Goal: Task Accomplishment & Management: Manage account settings

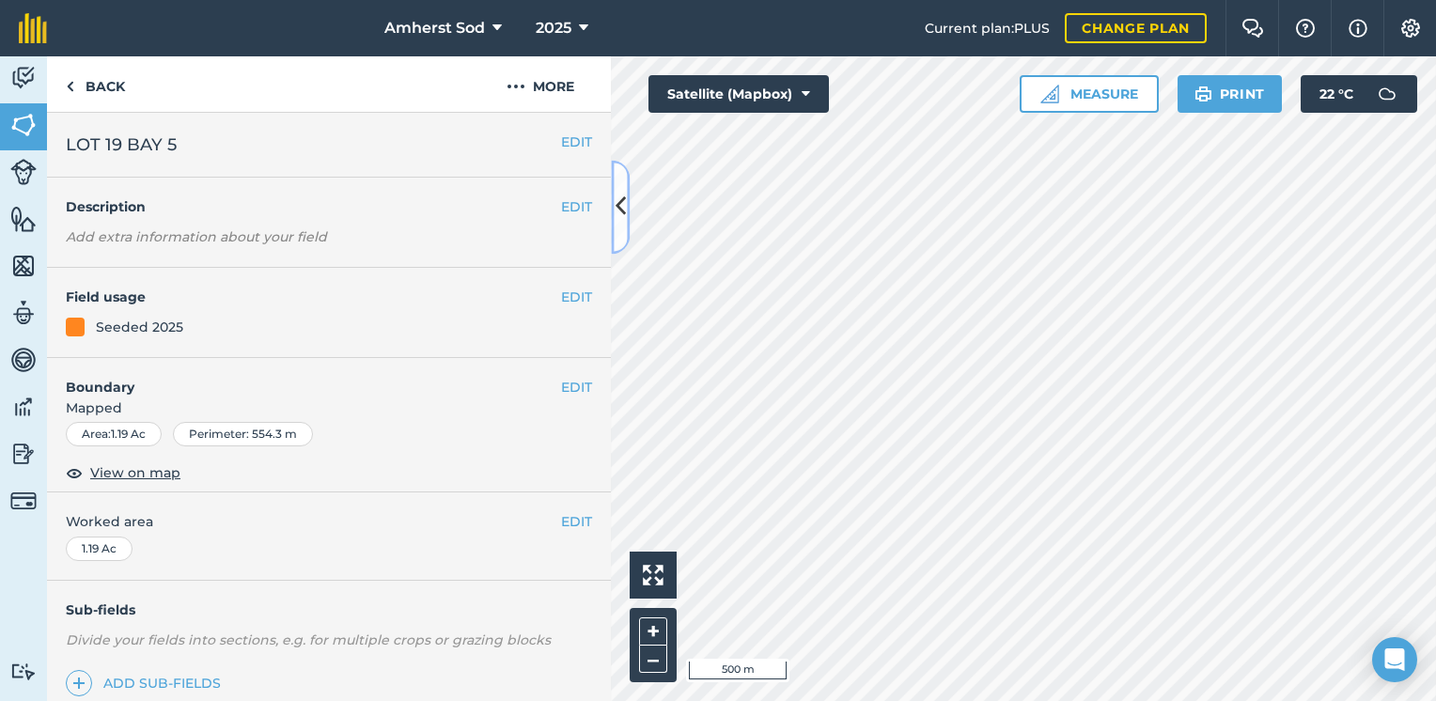
click at [624, 202] on icon at bounding box center [620, 207] width 10 height 33
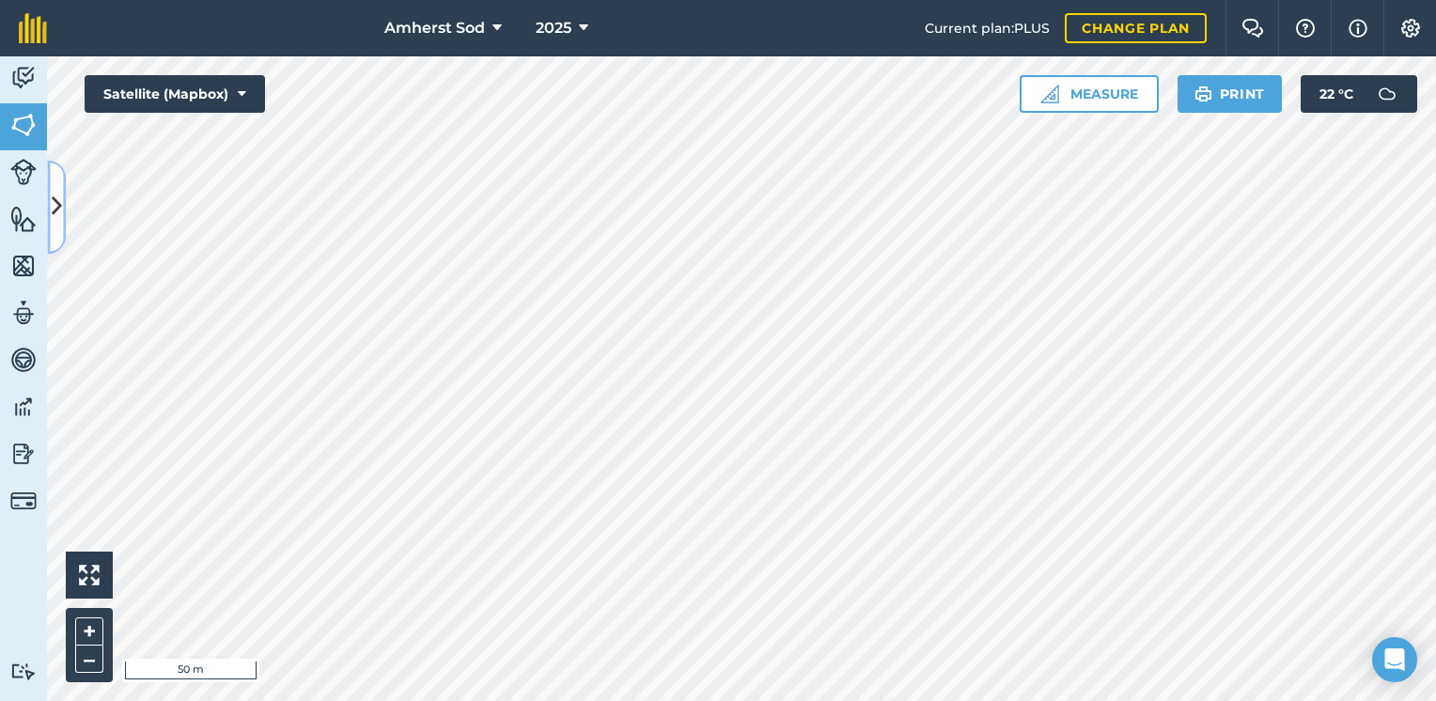
click at [54, 197] on icon at bounding box center [57, 207] width 10 height 33
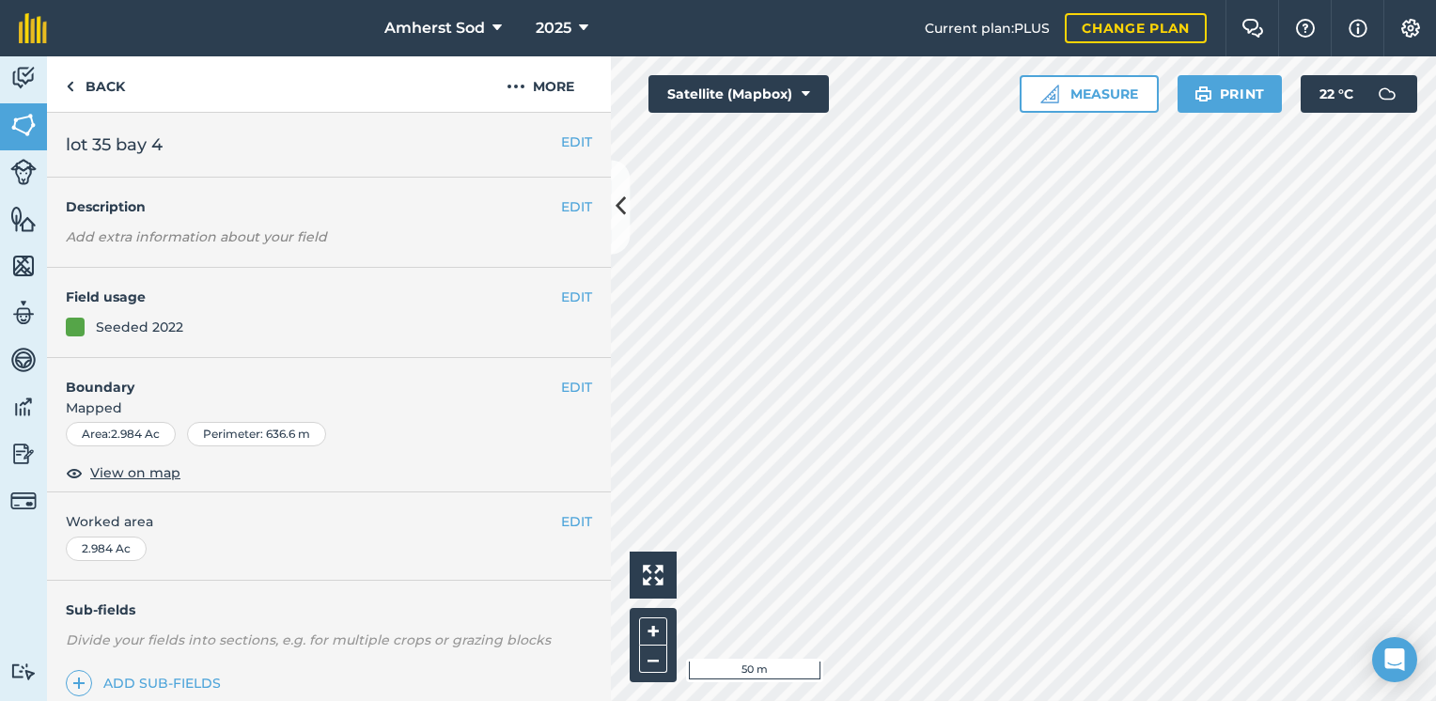
click at [76, 327] on div at bounding box center [75, 327] width 19 height 19
click at [193, 338] on div "EDIT Field usage Seeded 2022" at bounding box center [329, 313] width 564 height 90
click at [561, 295] on button "EDIT" at bounding box center [576, 297] width 31 height 21
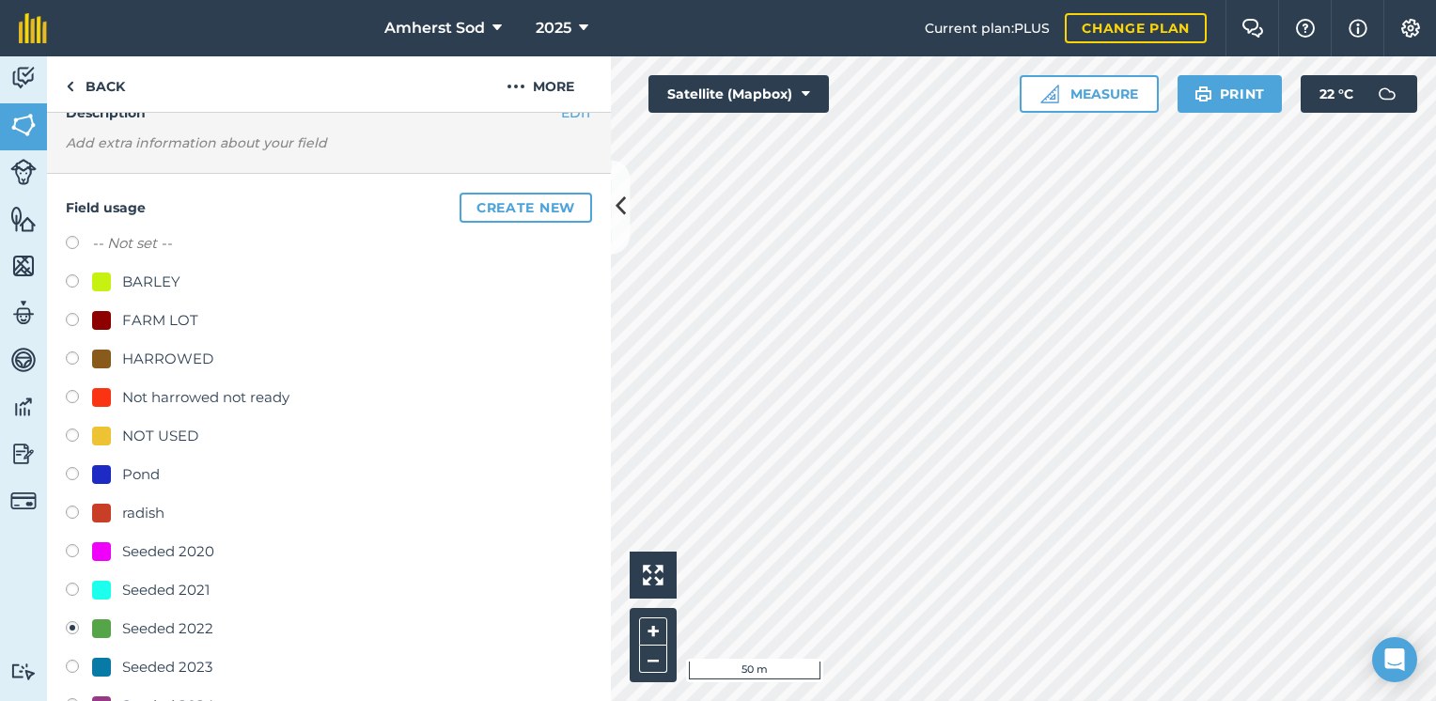
scroll to position [282, 0]
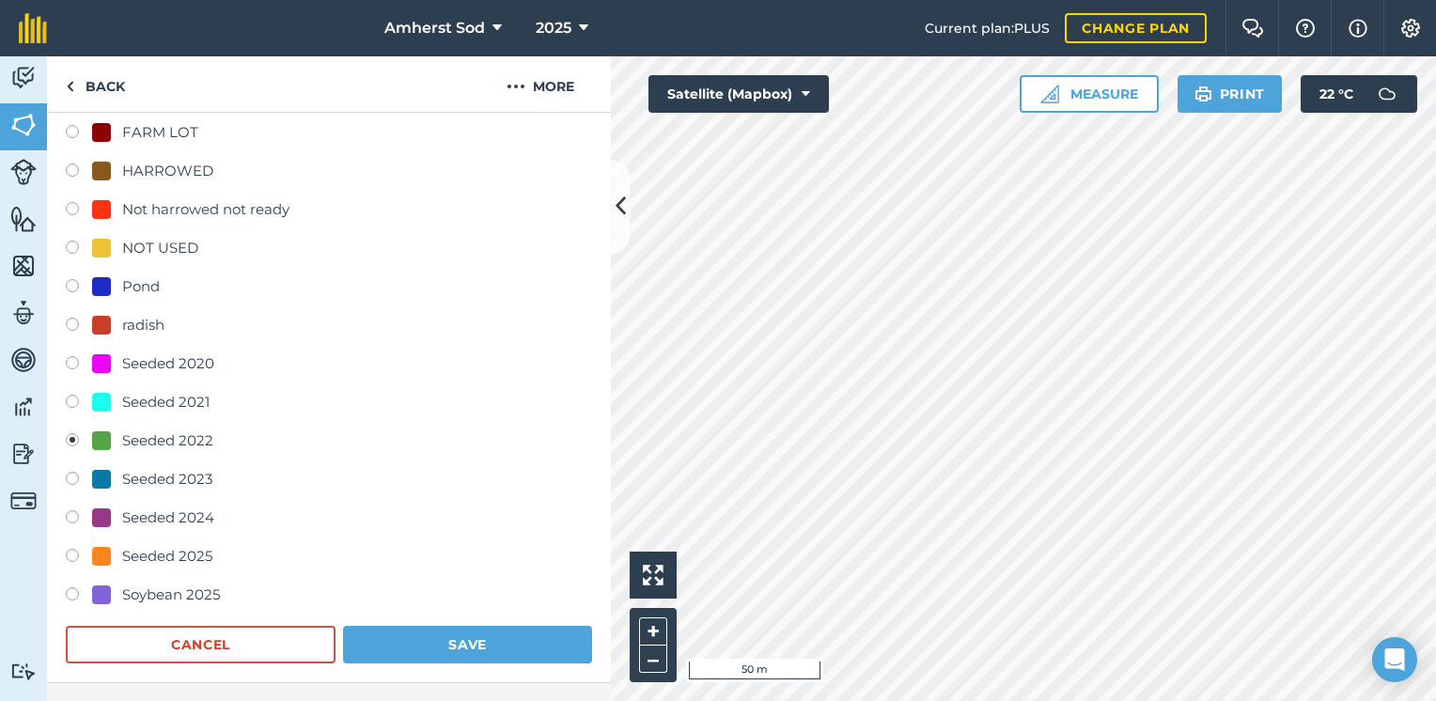
click at [72, 212] on label at bounding box center [79, 211] width 26 height 19
radio input "true"
radio input "false"
click at [451, 641] on button "Save" at bounding box center [467, 645] width 249 height 38
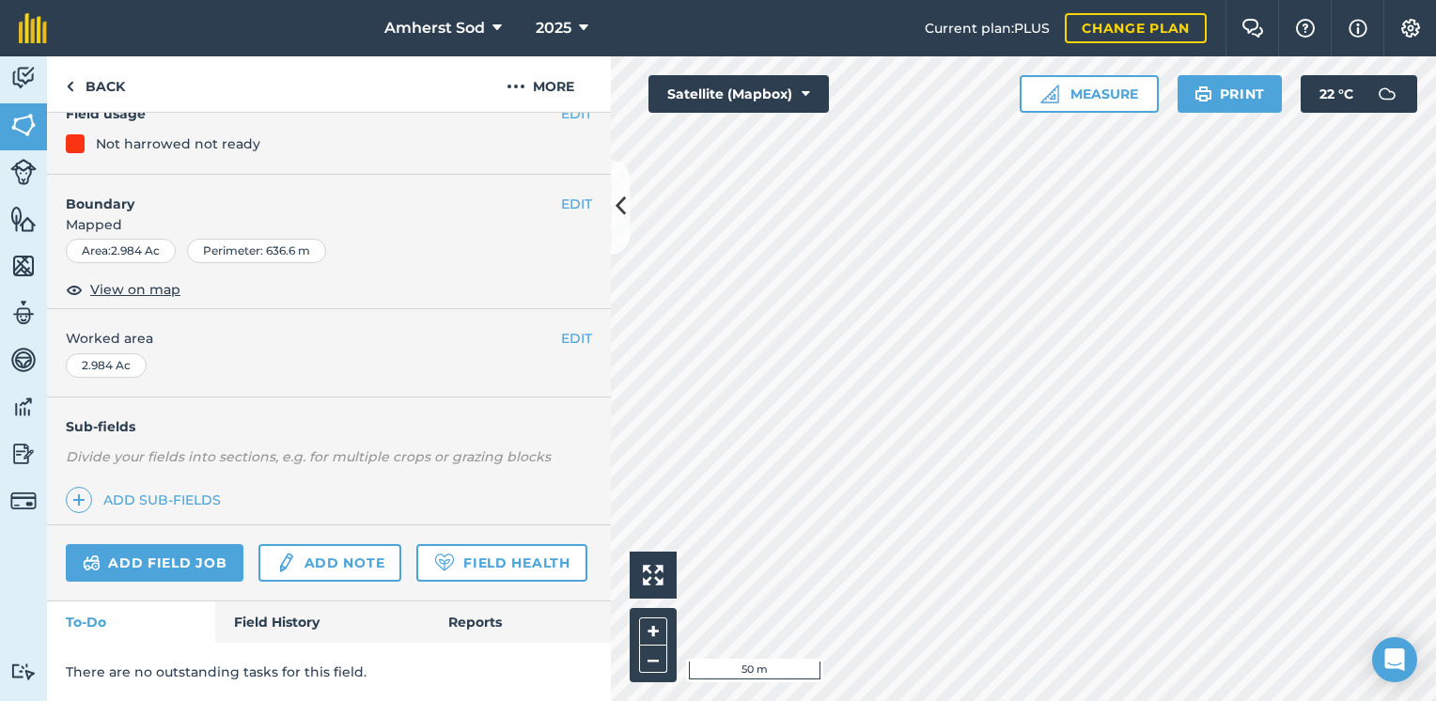
scroll to position [233, 0]
click at [624, 216] on icon at bounding box center [620, 207] width 10 height 33
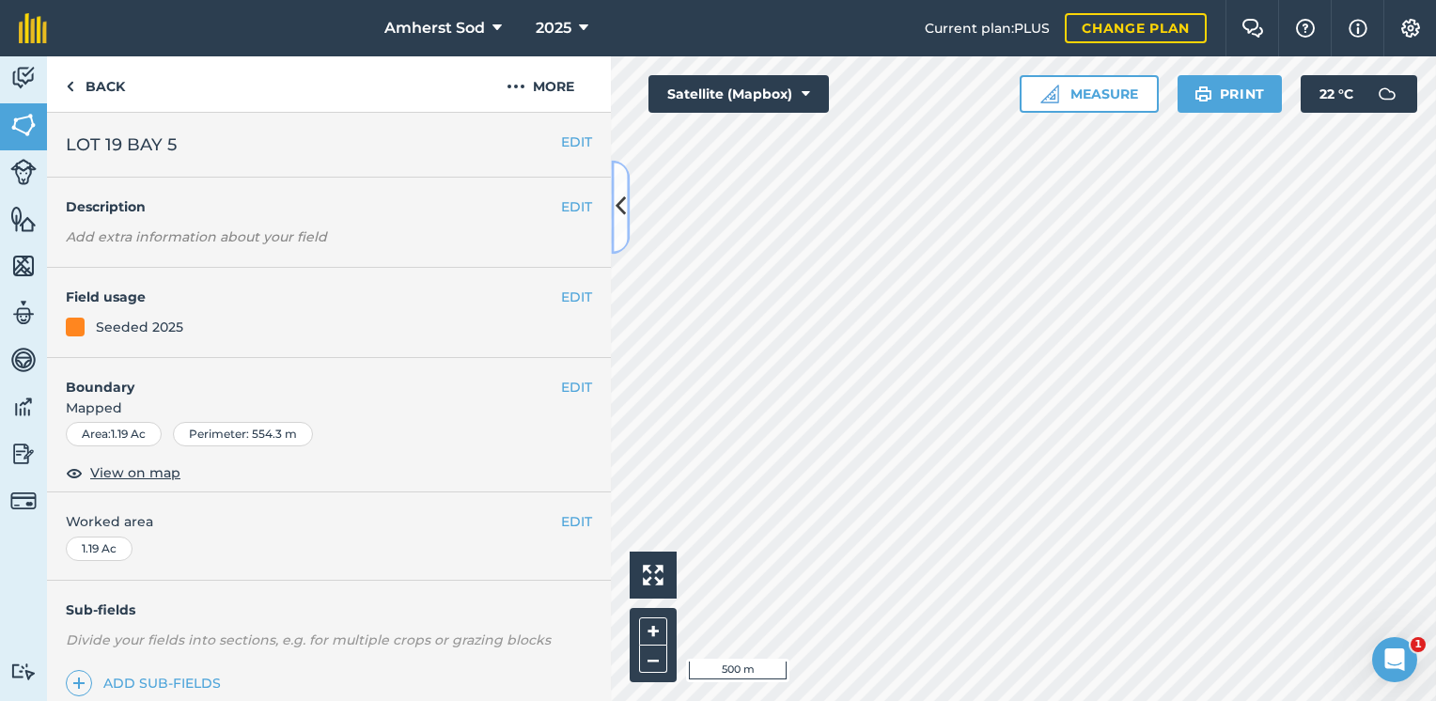
click at [622, 189] on button at bounding box center [620, 207] width 19 height 94
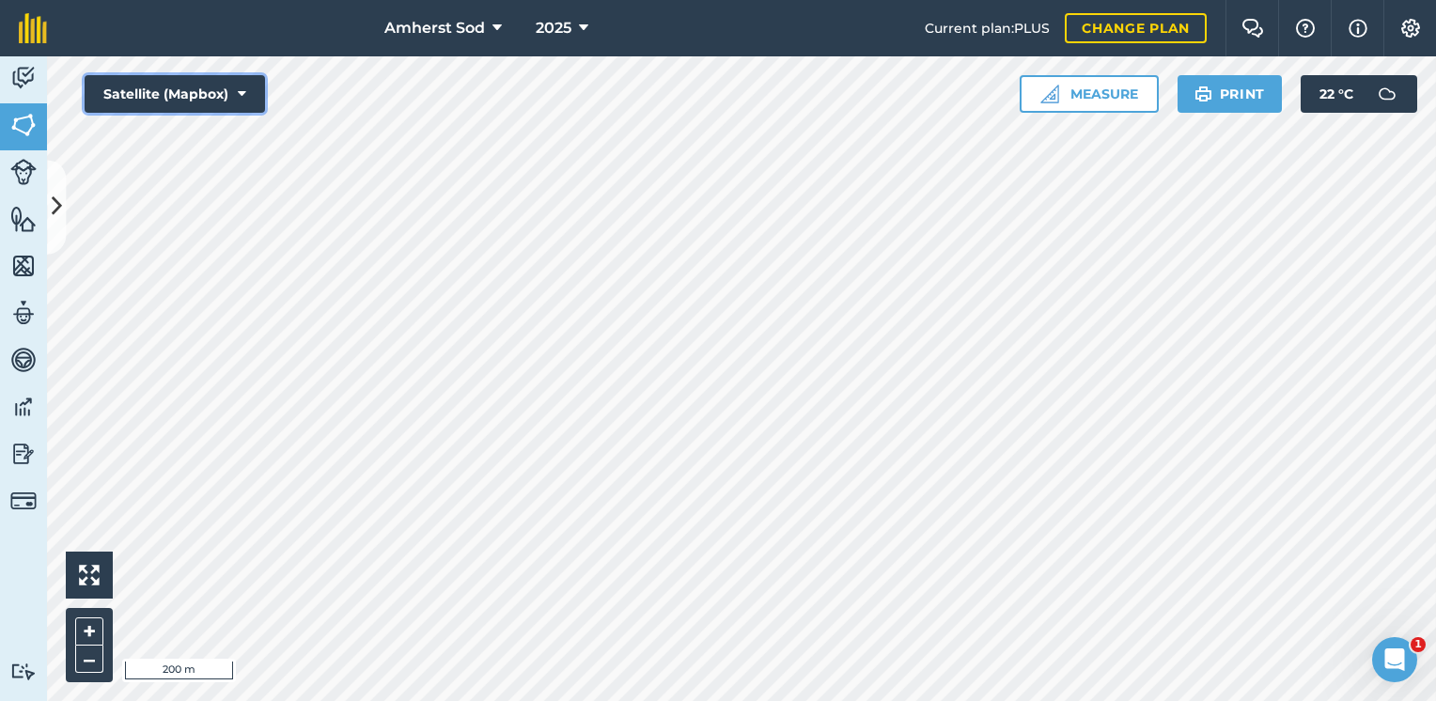
click at [239, 95] on button "Satellite (Mapbox)" at bounding box center [175, 94] width 180 height 38
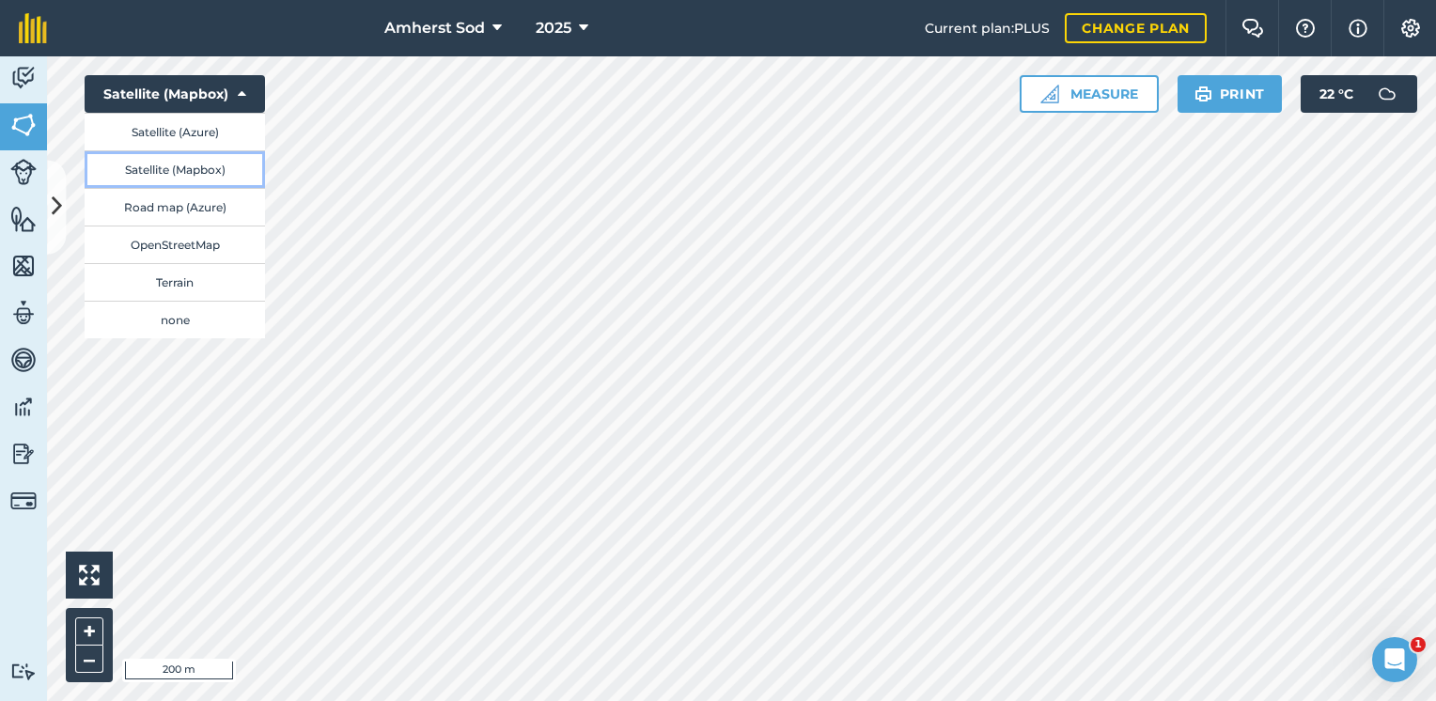
click at [202, 168] on button "Satellite (Mapbox)" at bounding box center [175, 169] width 180 height 38
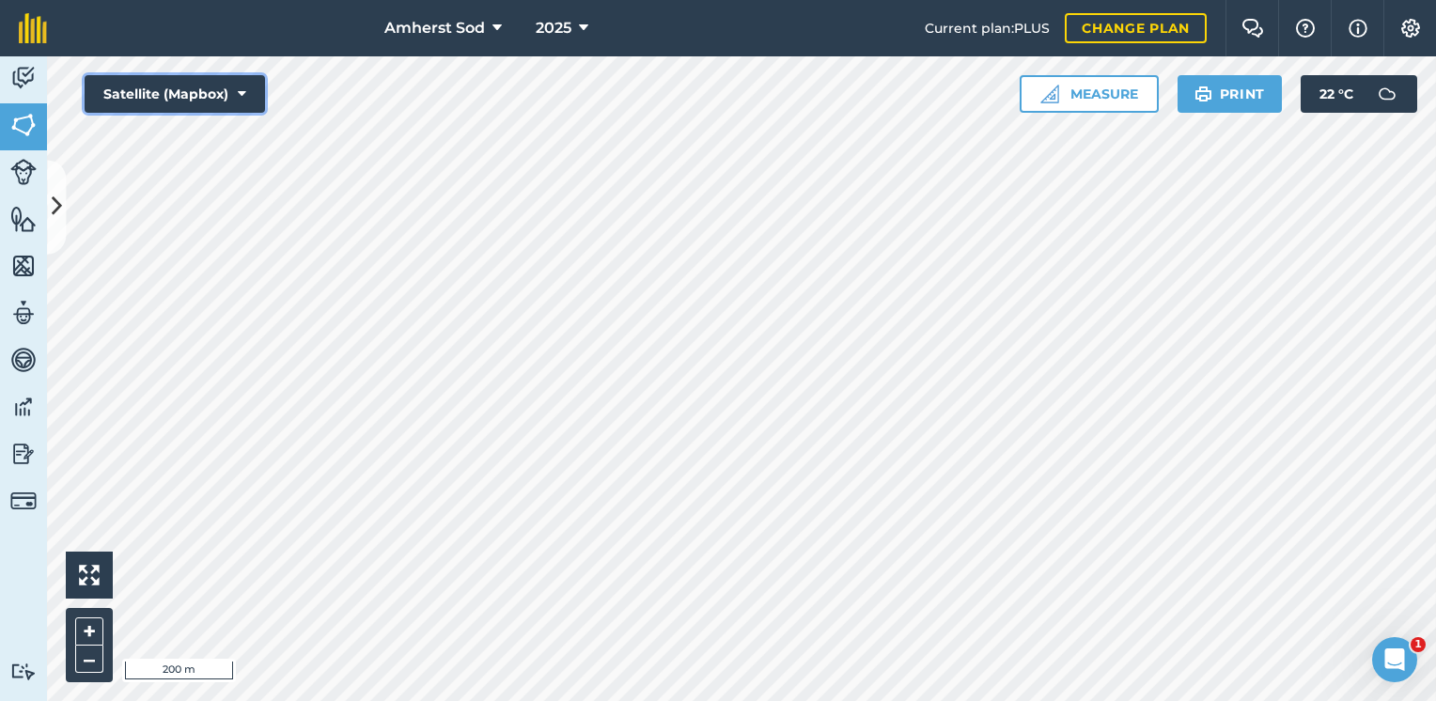
click at [212, 93] on button "Satellite (Mapbox)" at bounding box center [175, 94] width 180 height 38
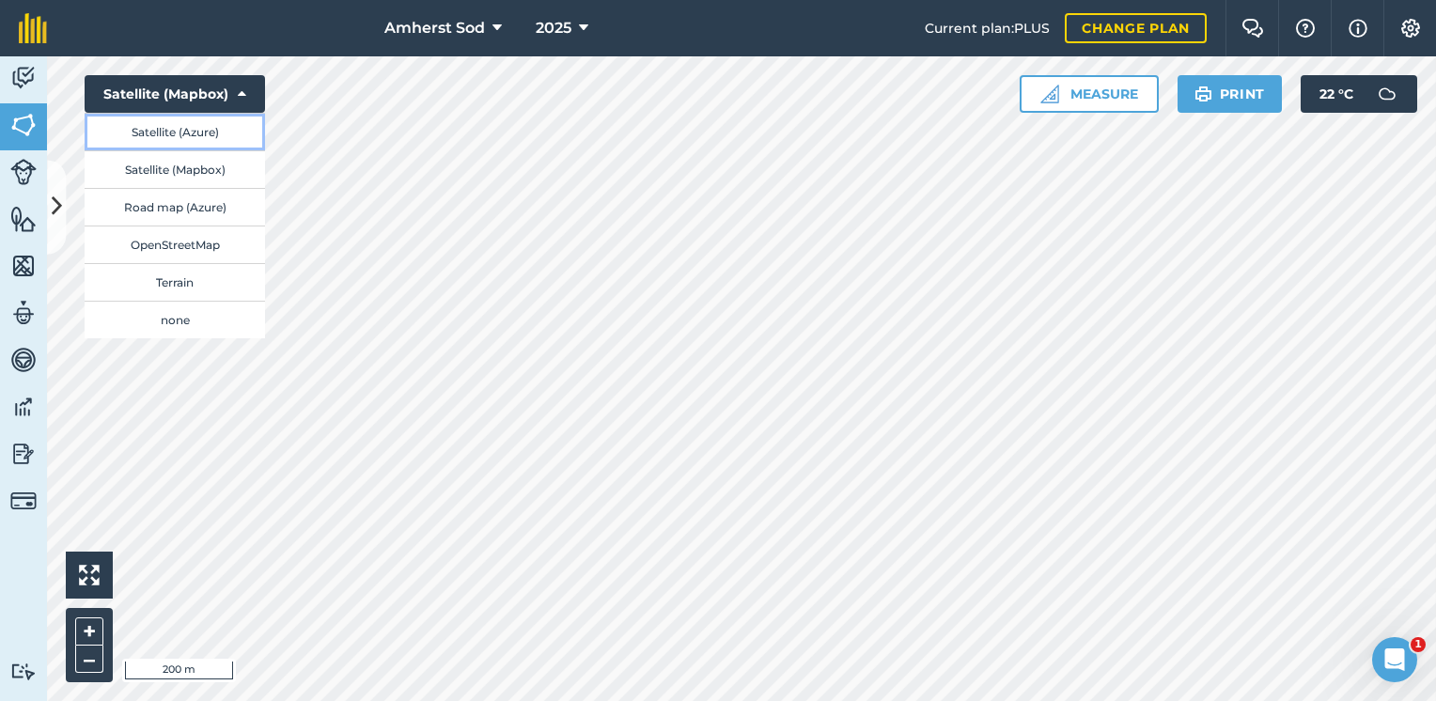
click at [222, 141] on button "Satellite (Azure)" at bounding box center [175, 132] width 180 height 38
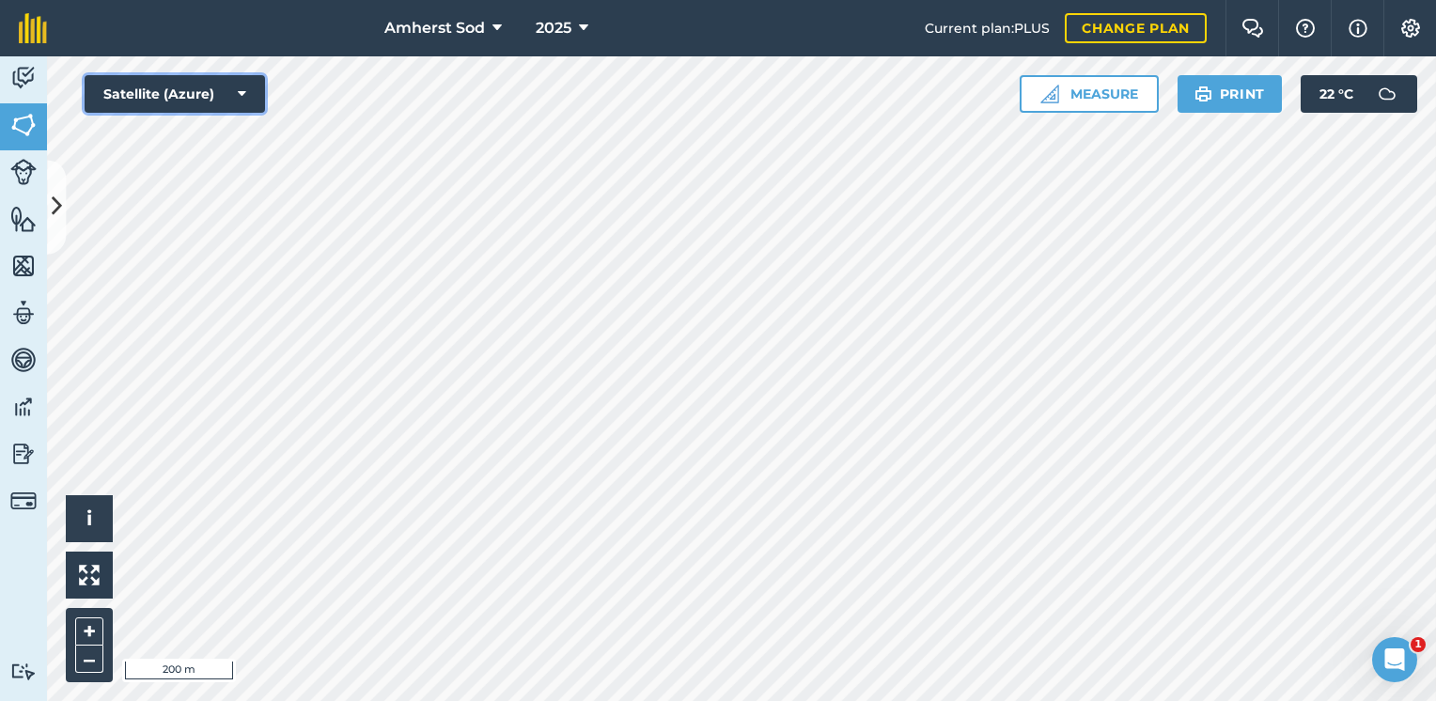
click at [222, 99] on button "Satellite (Azure)" at bounding box center [175, 94] width 180 height 38
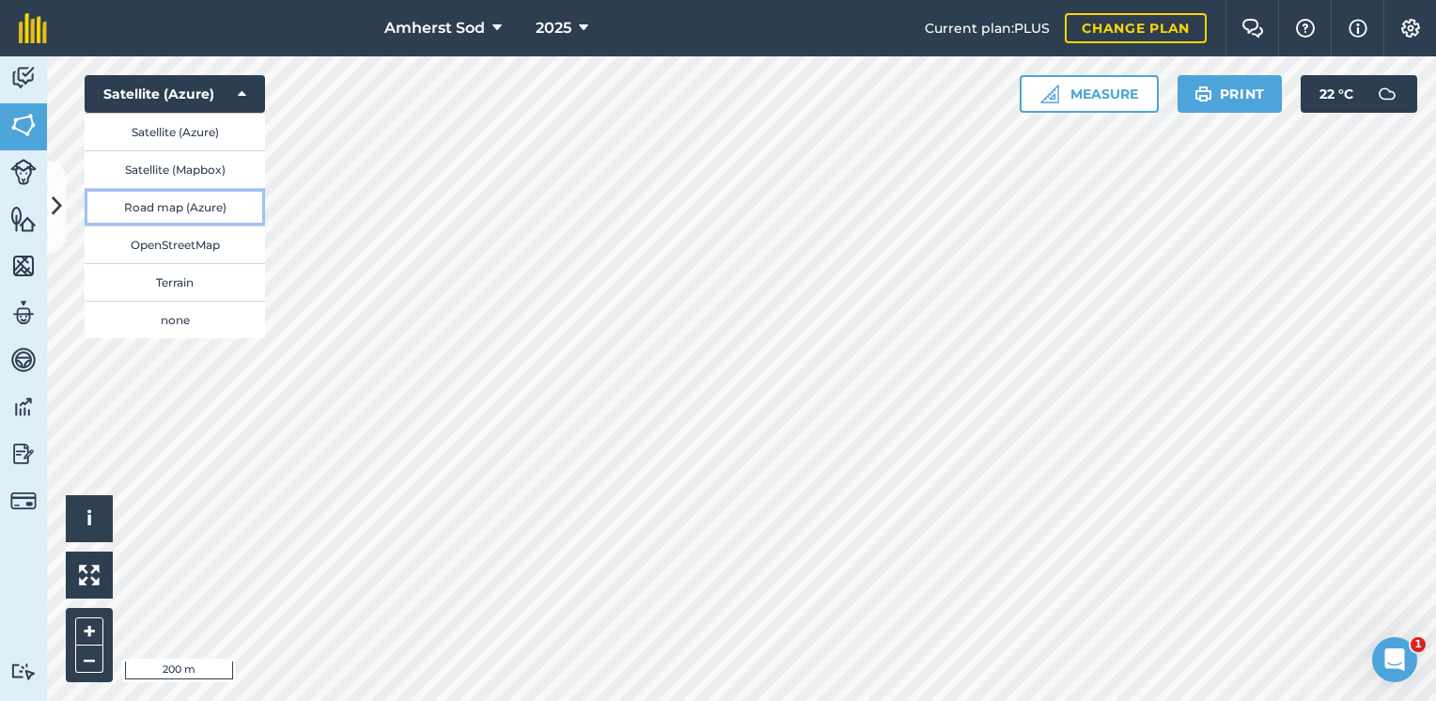
click at [222, 206] on button "Road map (Azure)" at bounding box center [175, 207] width 180 height 38
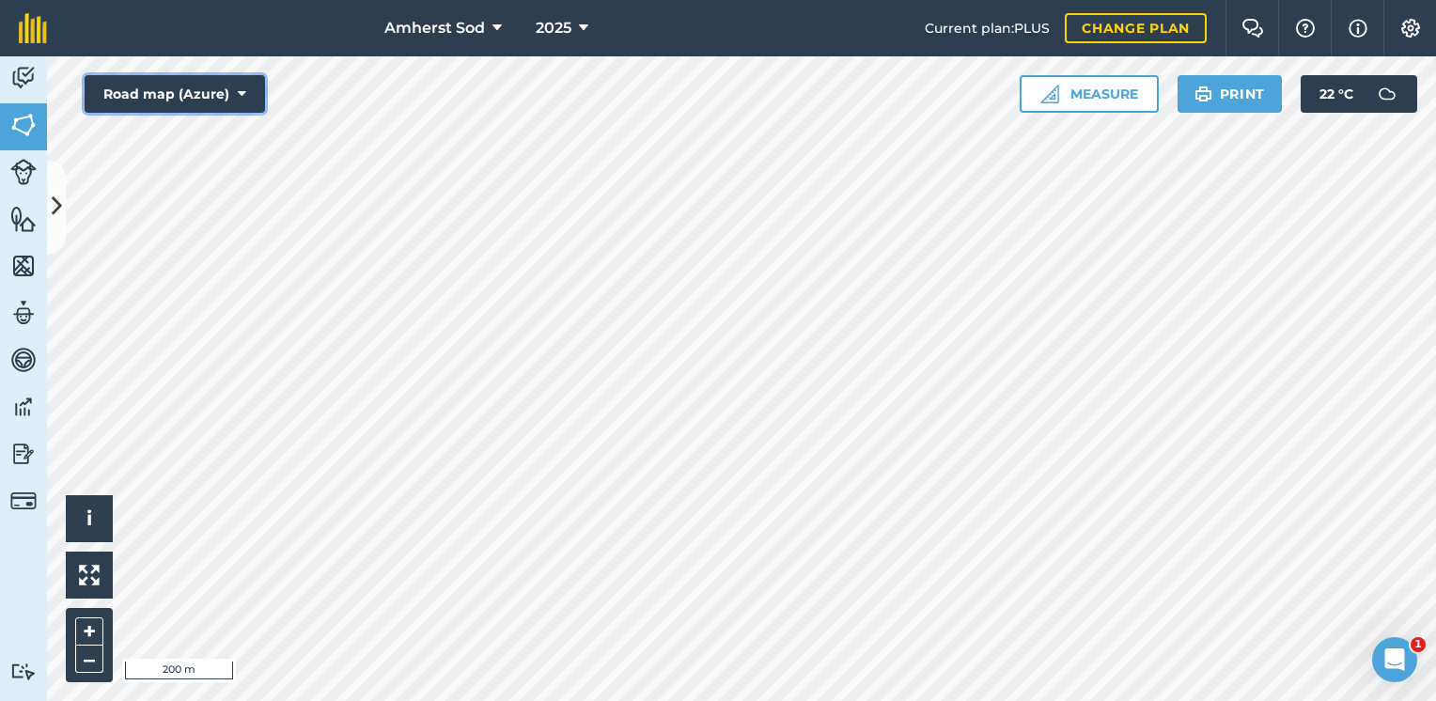
click at [232, 100] on button "Road map (Azure)" at bounding box center [175, 94] width 180 height 38
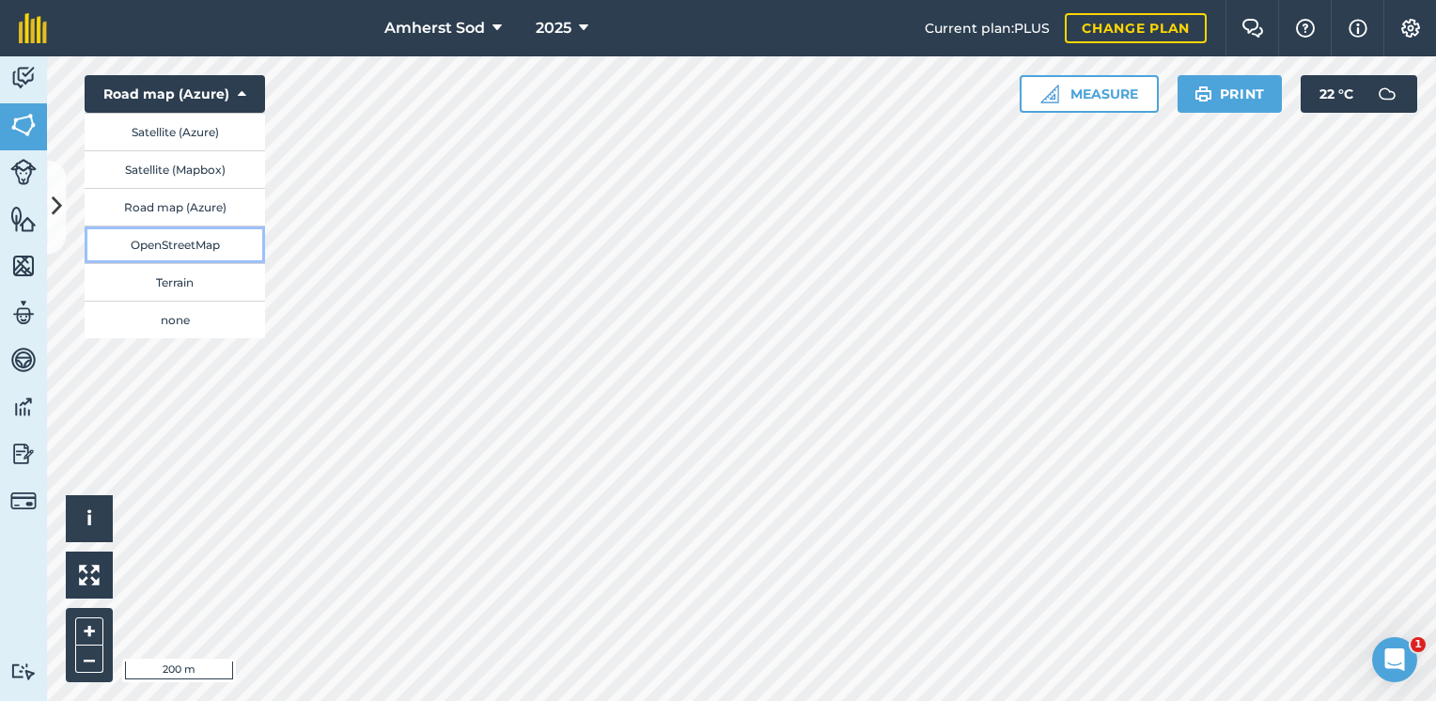
click at [210, 242] on button "OpenStreetMap" at bounding box center [175, 245] width 180 height 38
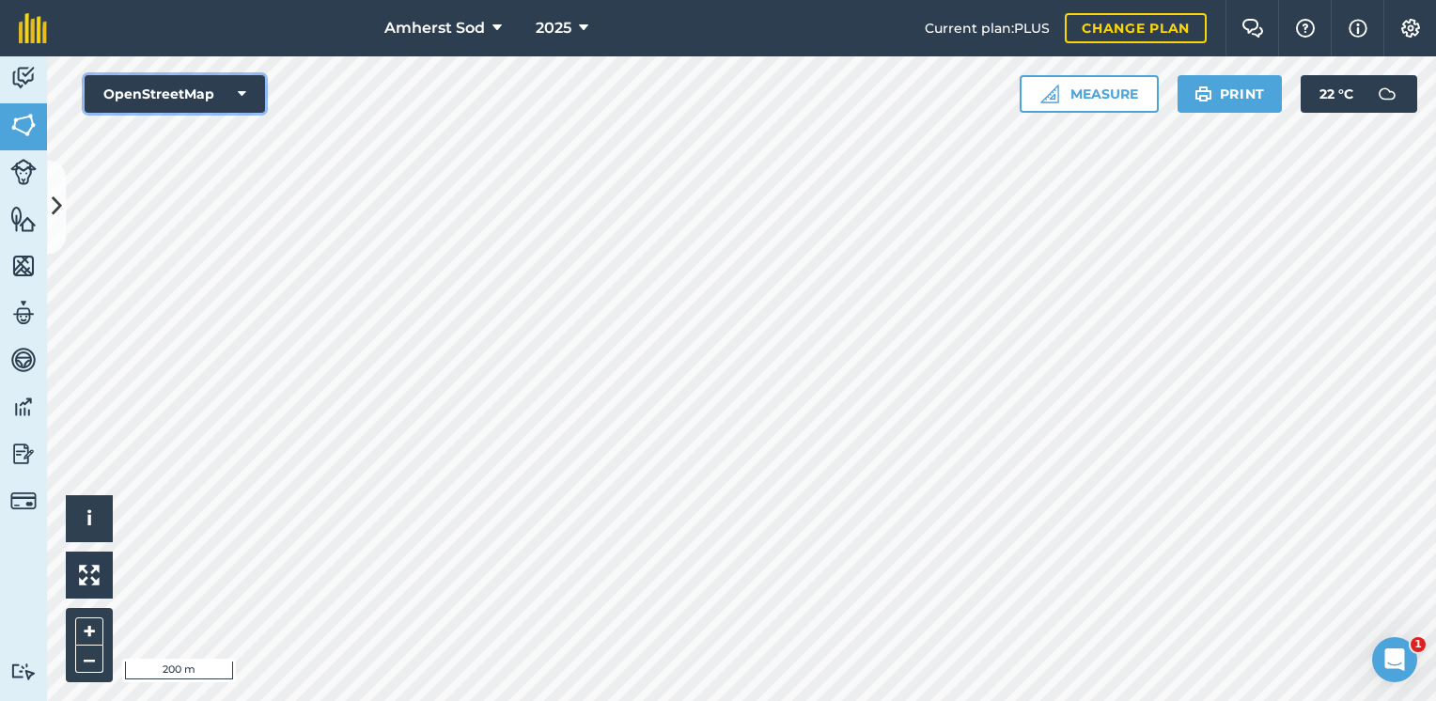
click at [200, 85] on button "OpenStreetMap" at bounding box center [175, 94] width 180 height 38
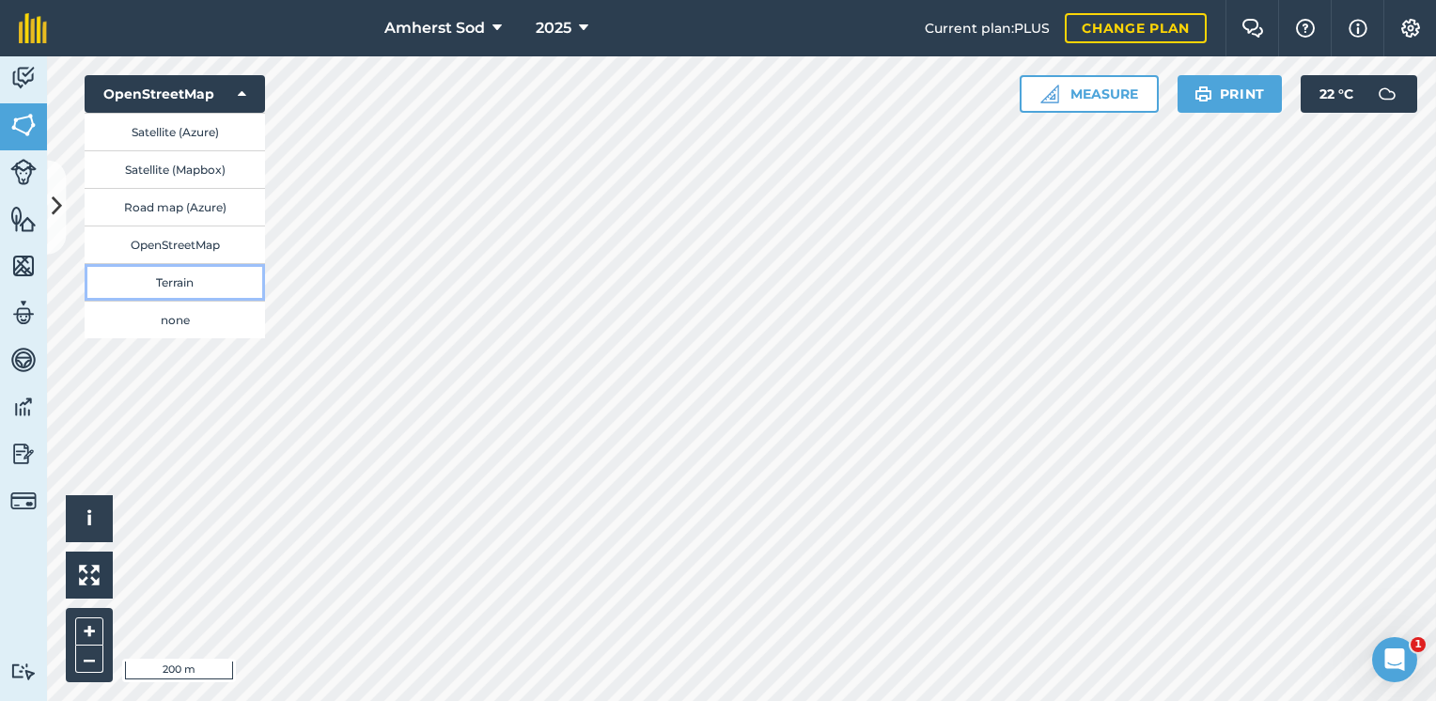
click at [205, 287] on button "Terrain" at bounding box center [175, 282] width 180 height 38
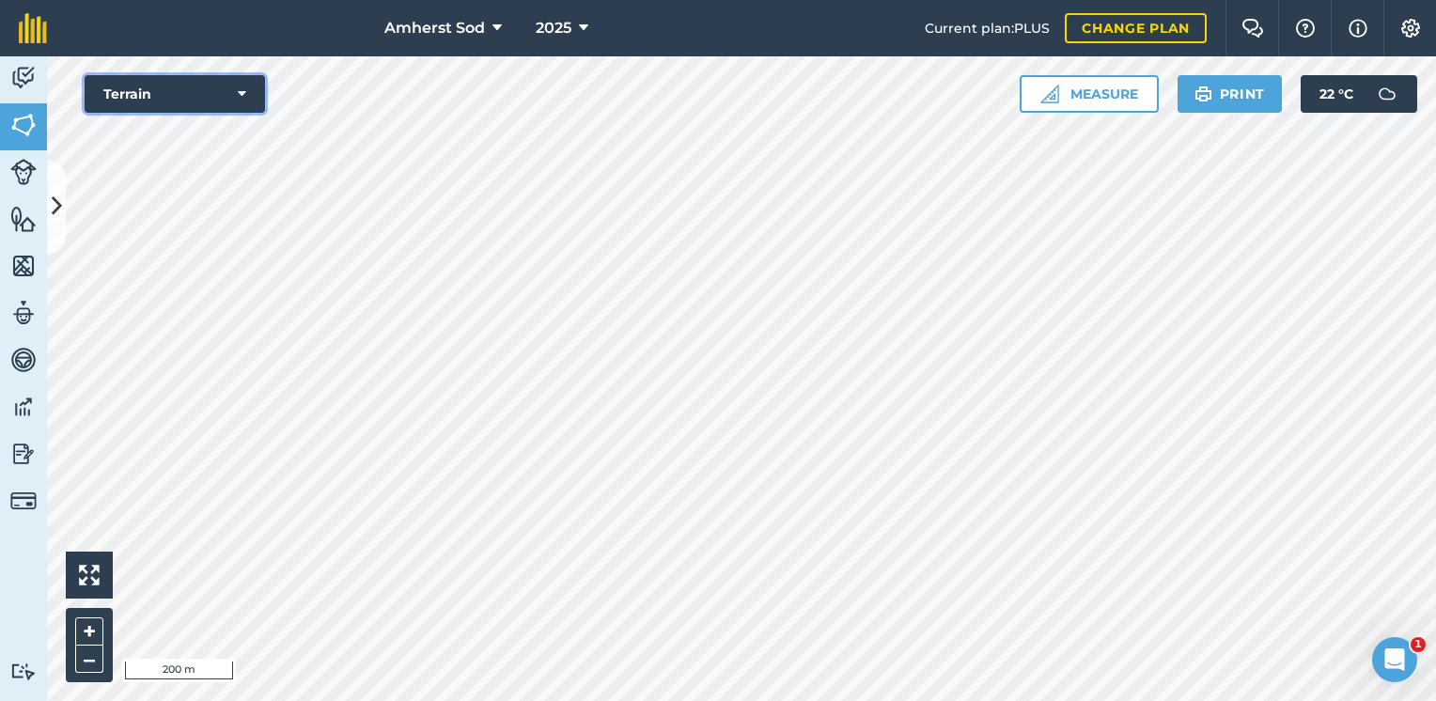
click at [241, 96] on icon at bounding box center [242, 94] width 8 height 19
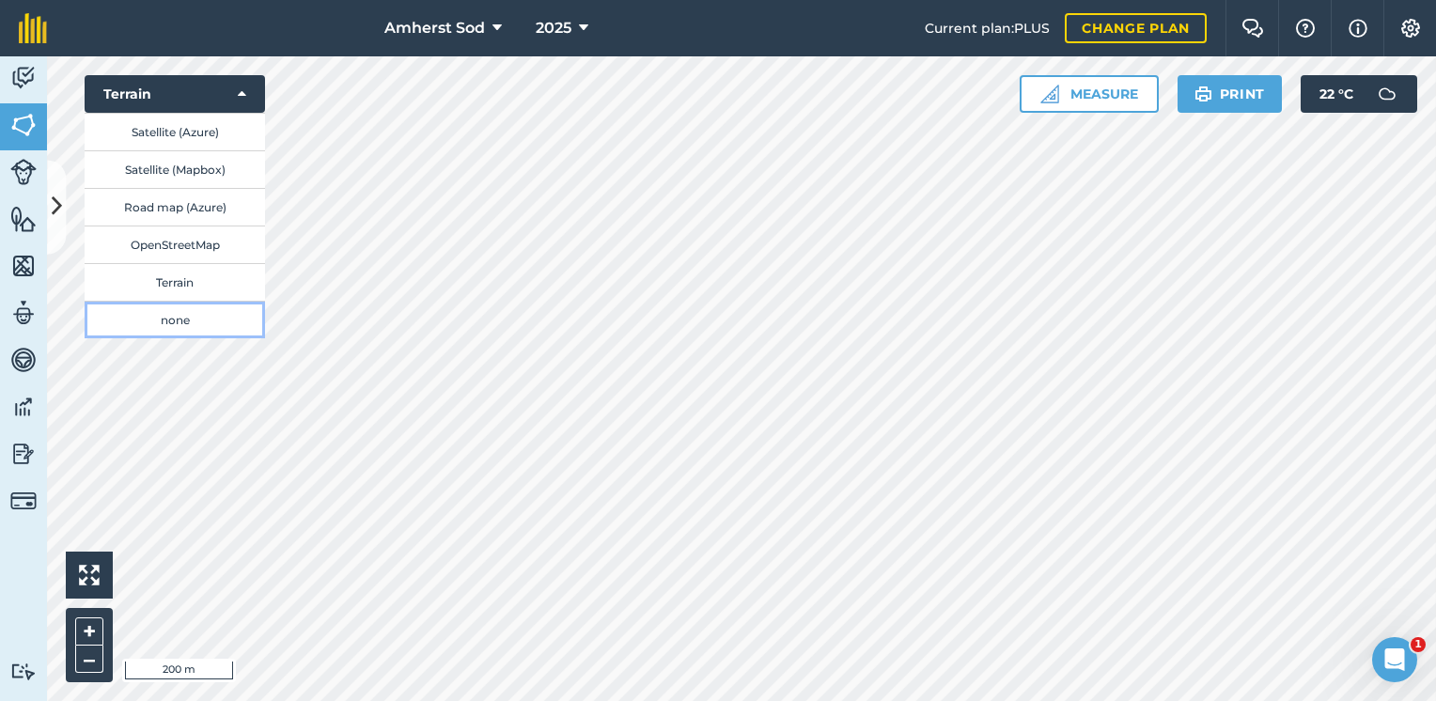
click at [185, 317] on button "none" at bounding box center [175, 320] width 180 height 38
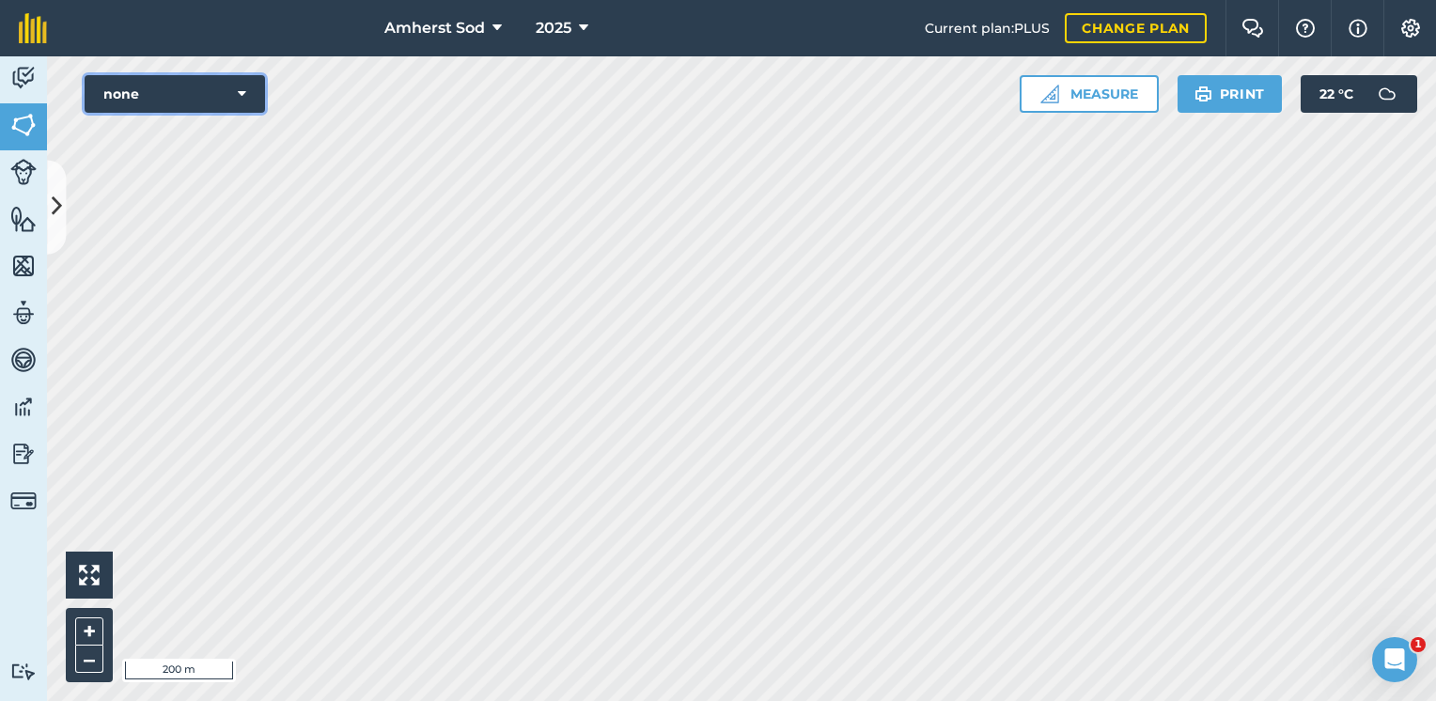
click at [246, 94] on button "none" at bounding box center [175, 94] width 180 height 38
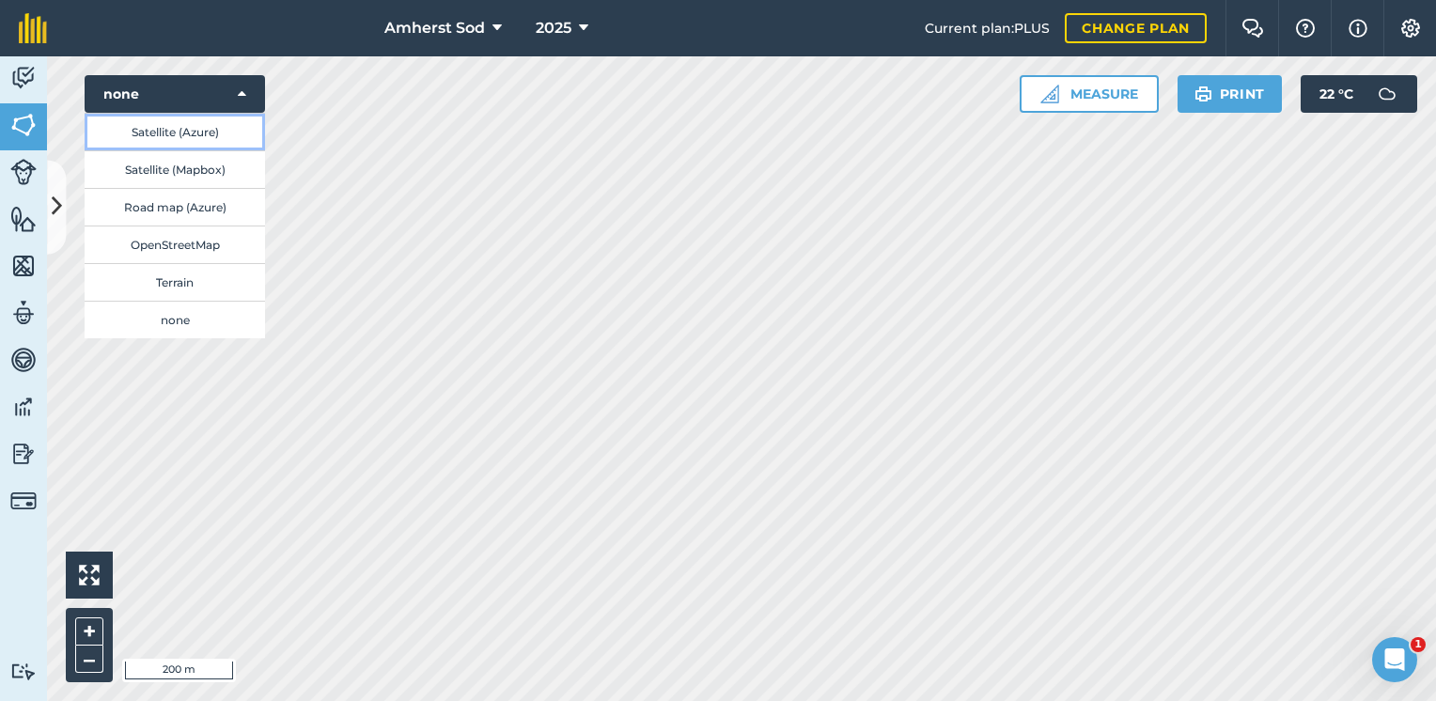
click at [218, 132] on button "Satellite (Azure)" at bounding box center [175, 132] width 180 height 38
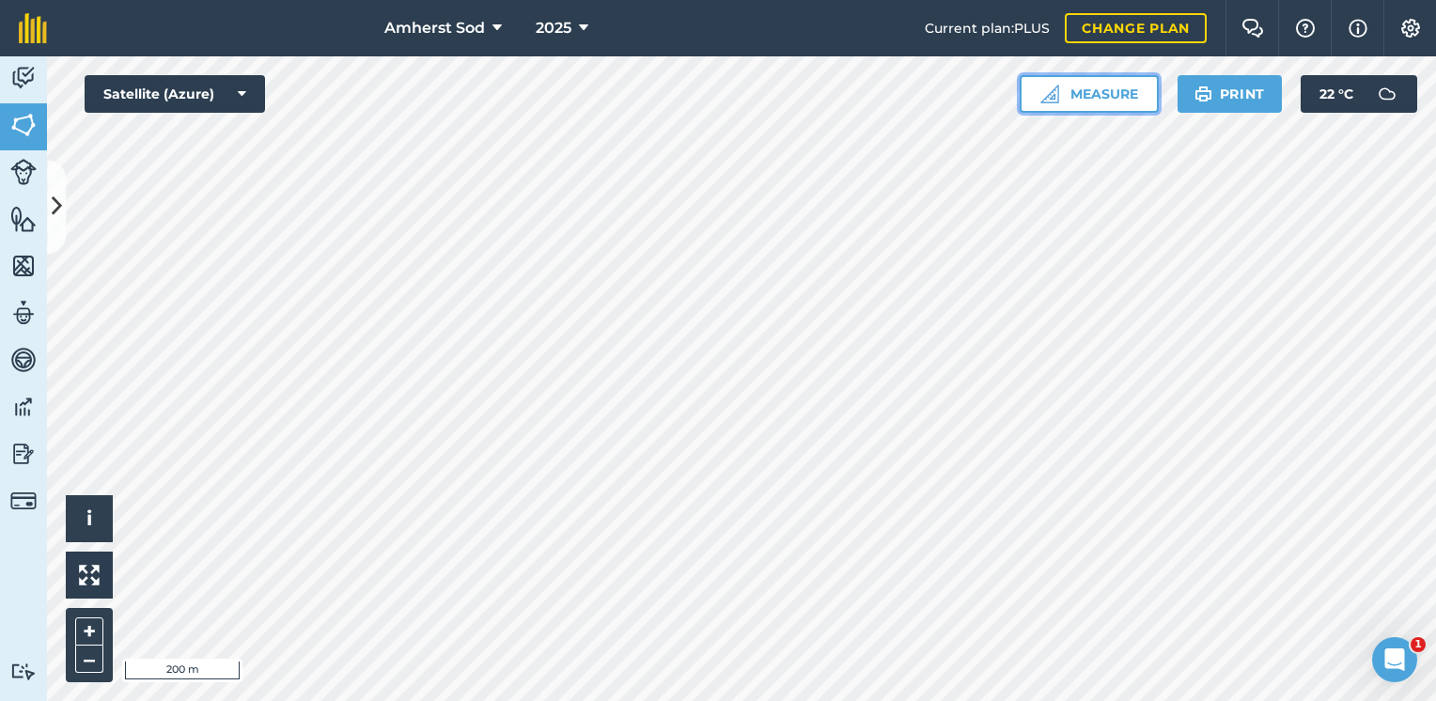
click at [1097, 95] on button "Measure" at bounding box center [1089, 94] width 139 height 38
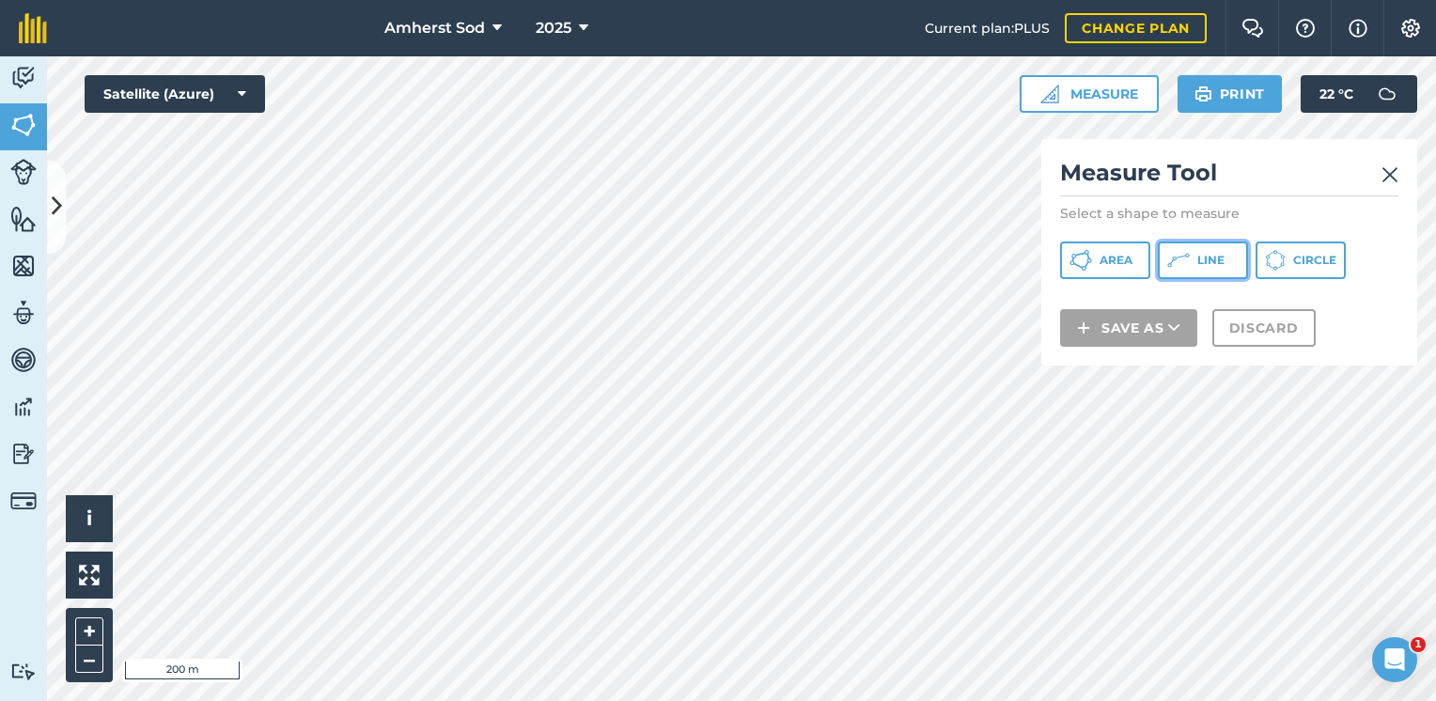
click at [1209, 252] on button "Line" at bounding box center [1203, 260] width 90 height 38
drag, startPoint x: 1051, startPoint y: 356, endPoint x: 1169, endPoint y: 352, distance: 118.5
click at [1169, 352] on div "Measure Tool Select a shape to measure Area Line Circle Save as Discard" at bounding box center [1229, 252] width 376 height 226
click at [1392, 178] on img at bounding box center [1389, 174] width 17 height 23
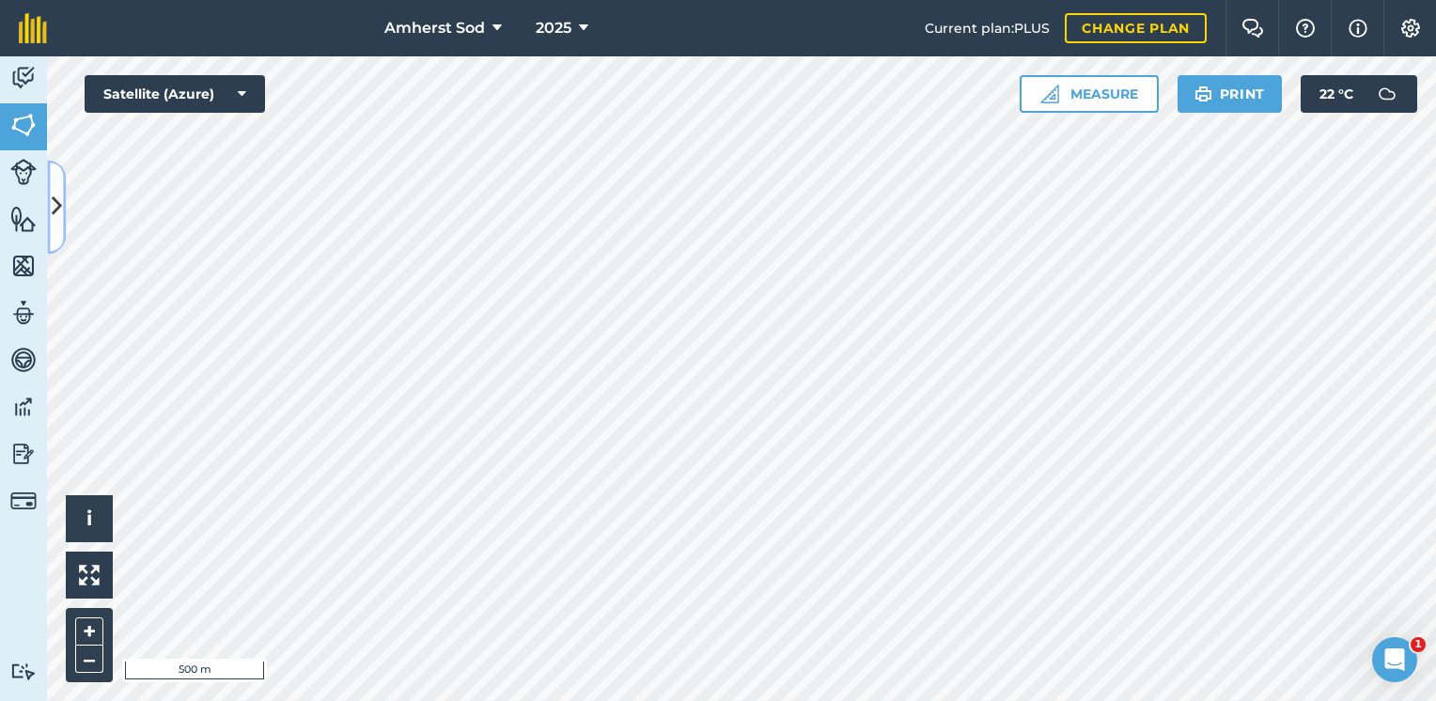
click at [52, 210] on icon at bounding box center [57, 207] width 10 height 33
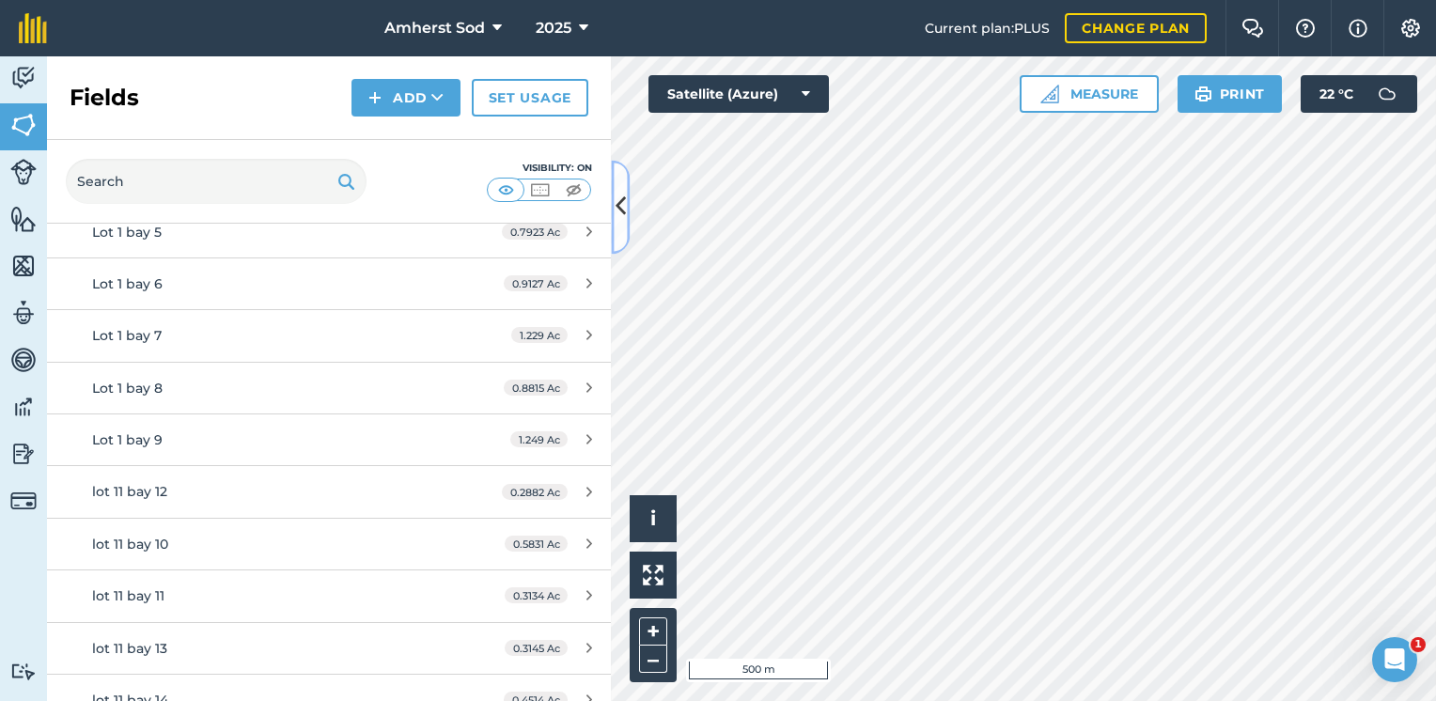
scroll to position [282, 0]
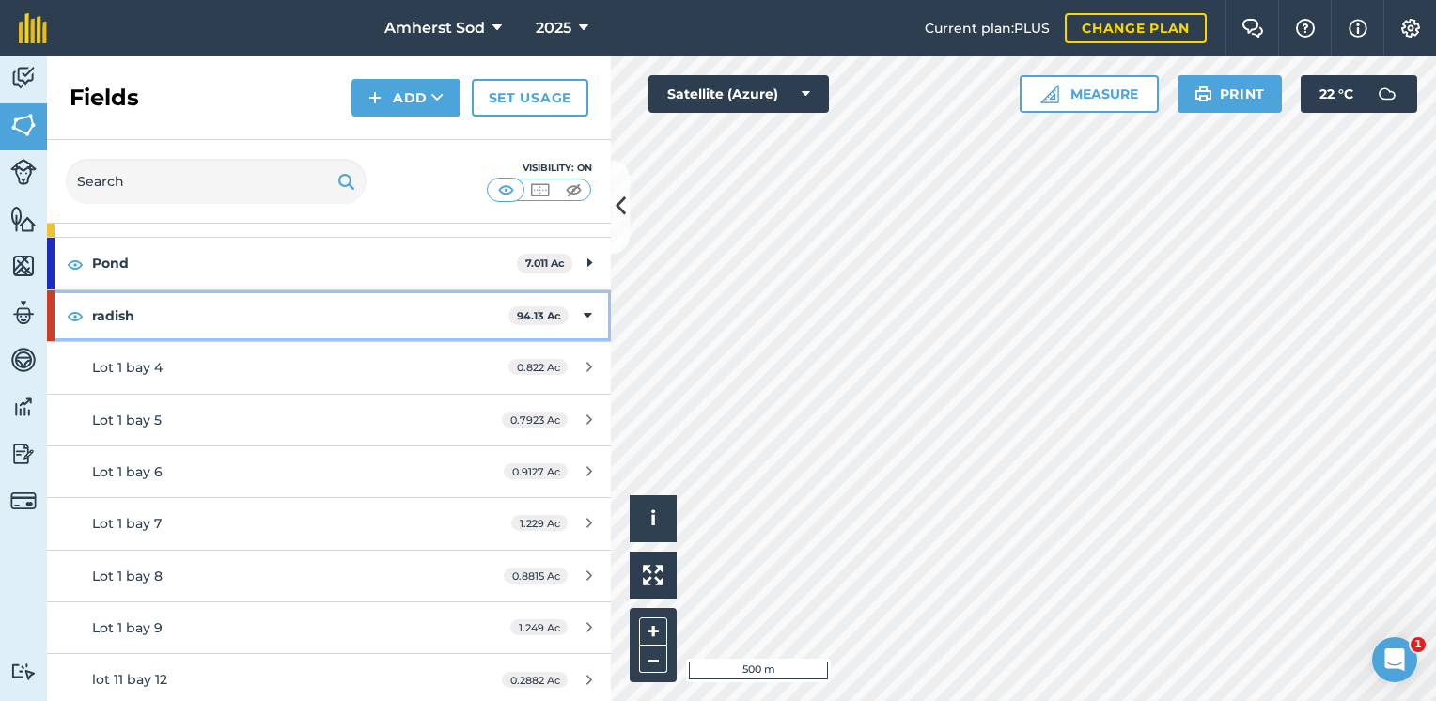
click at [584, 310] on icon at bounding box center [588, 315] width 8 height 21
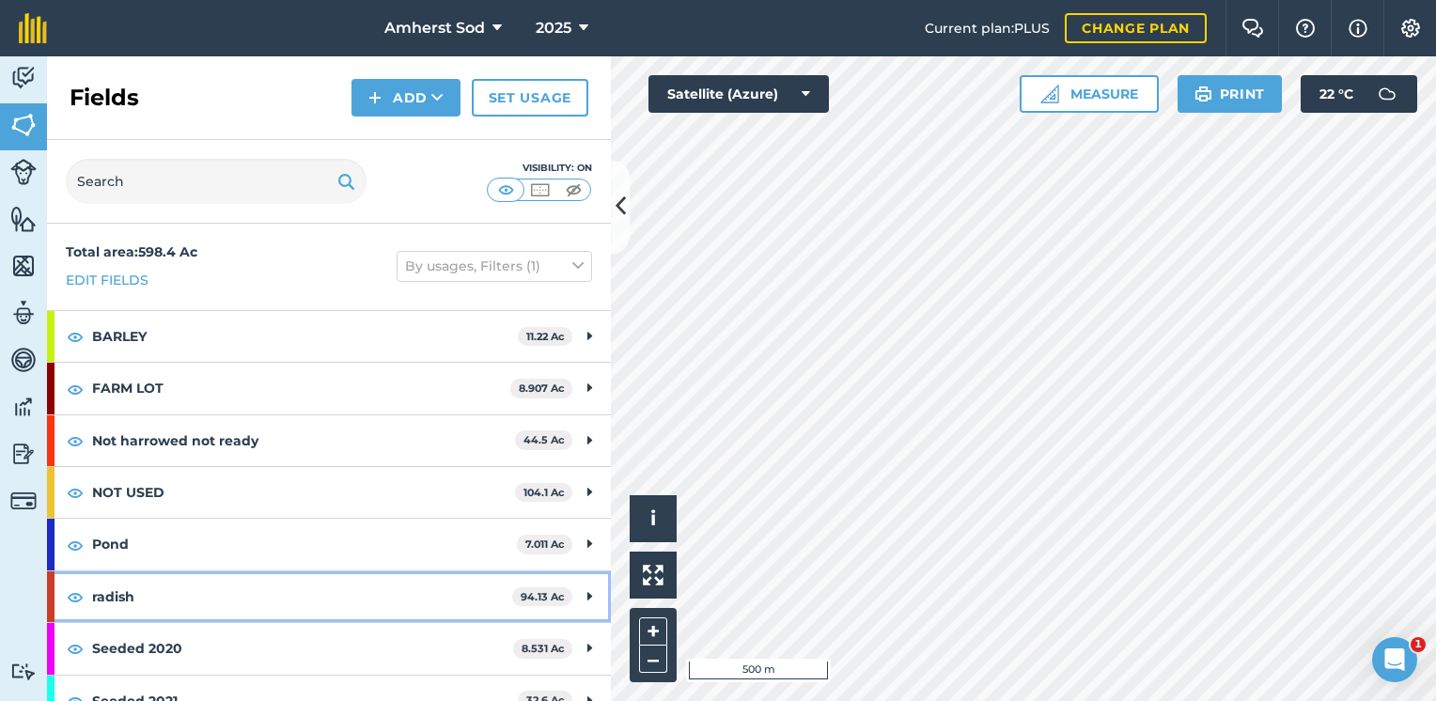
scroll to position [283, 0]
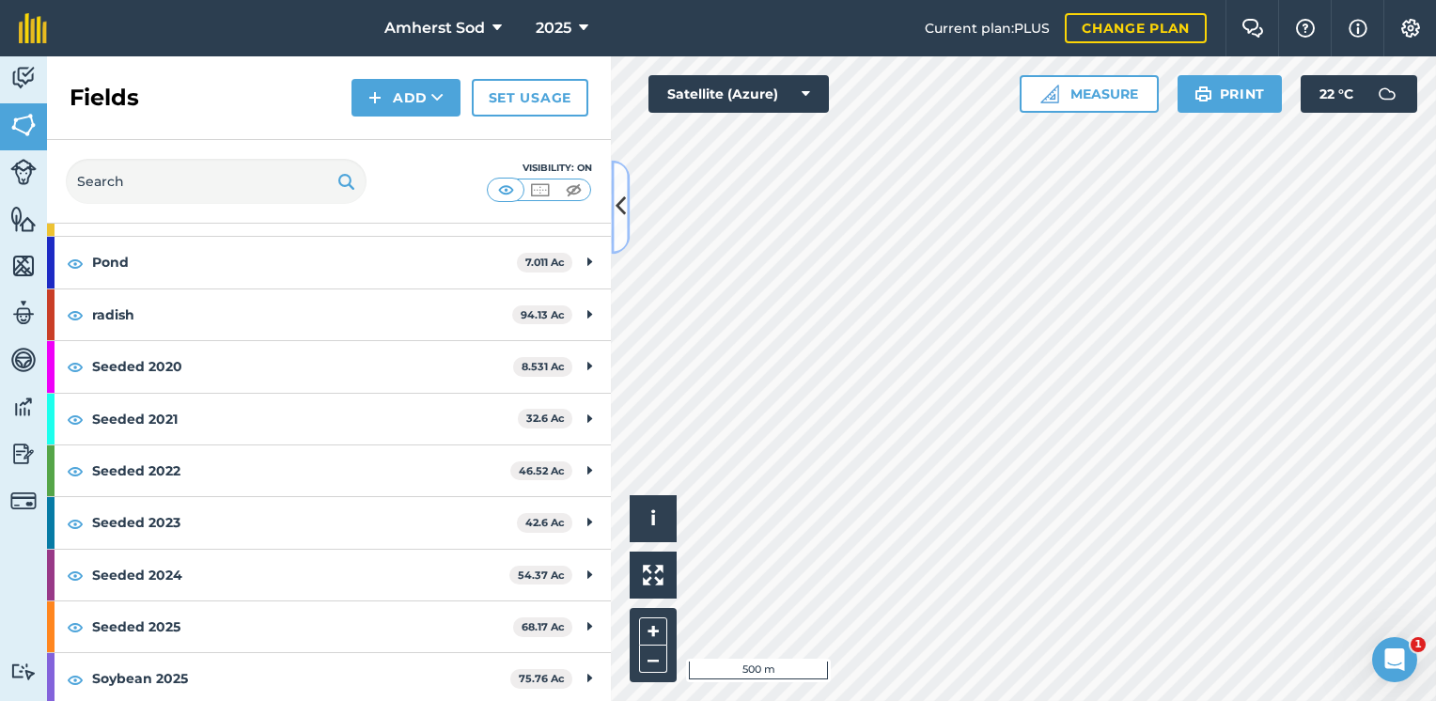
click at [620, 212] on icon at bounding box center [620, 207] width 10 height 33
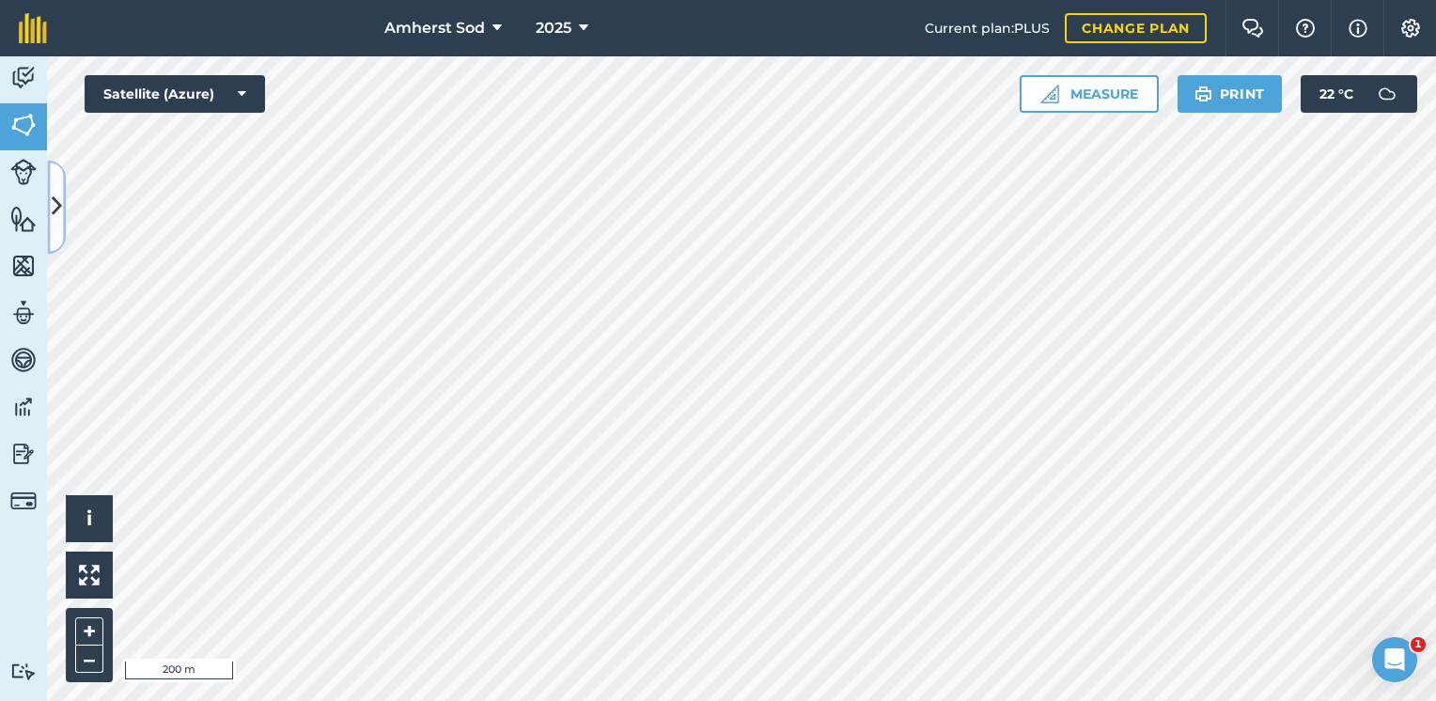
click at [55, 211] on icon at bounding box center [57, 207] width 10 height 33
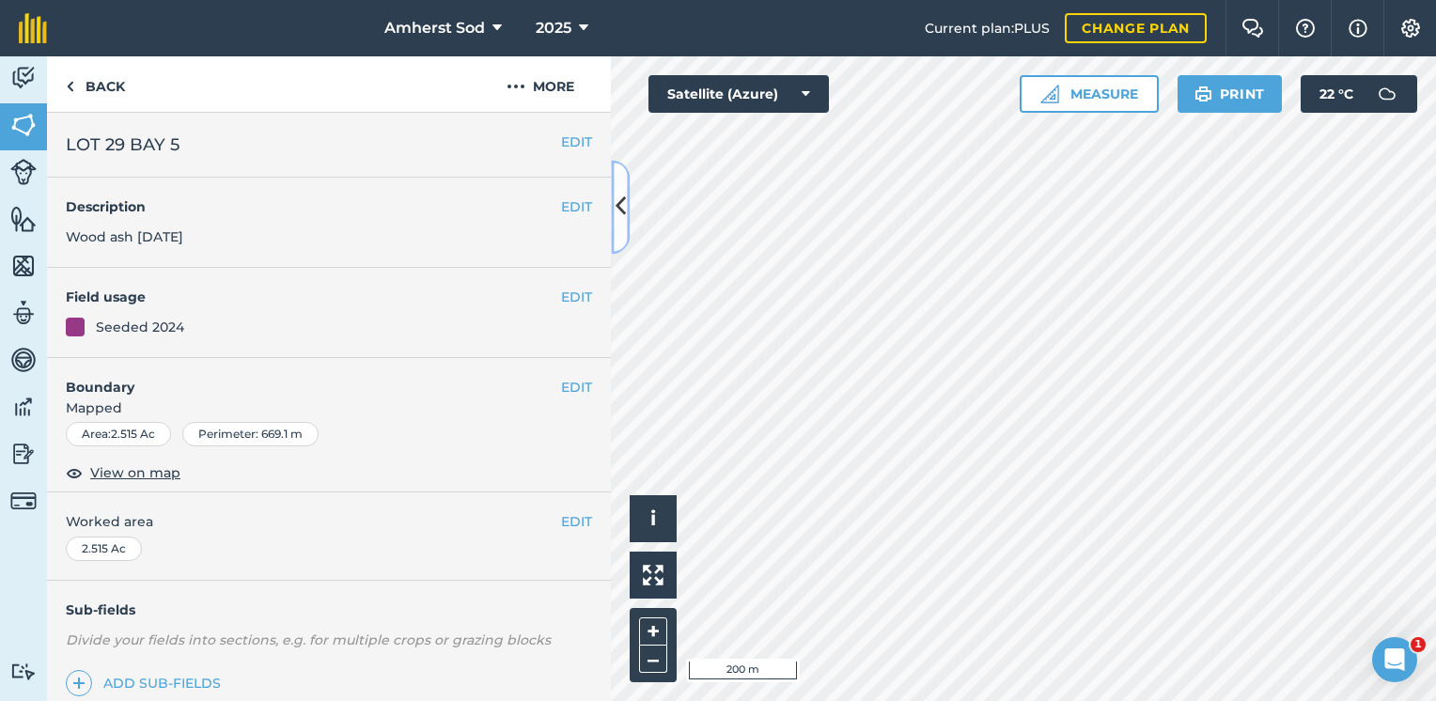
click at [622, 211] on icon at bounding box center [620, 207] width 10 height 33
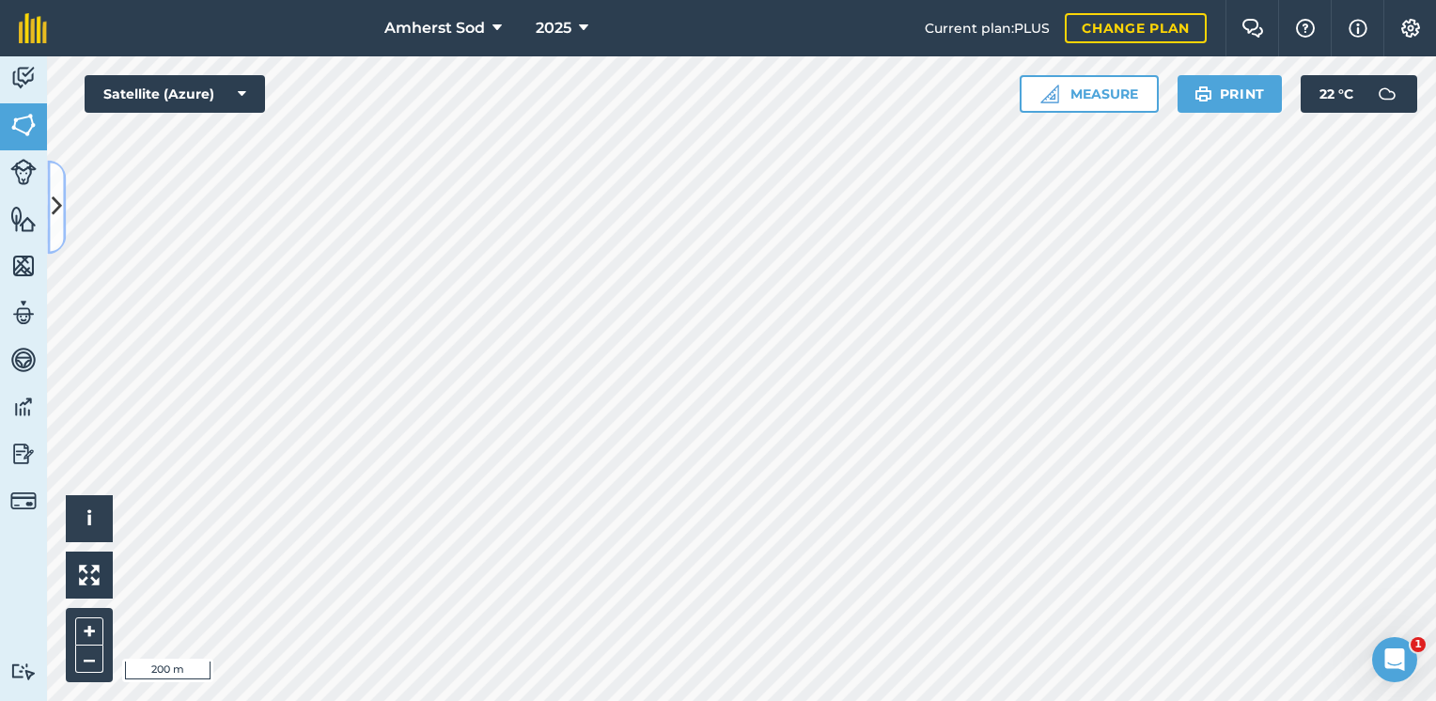
click at [56, 220] on icon at bounding box center [57, 207] width 10 height 33
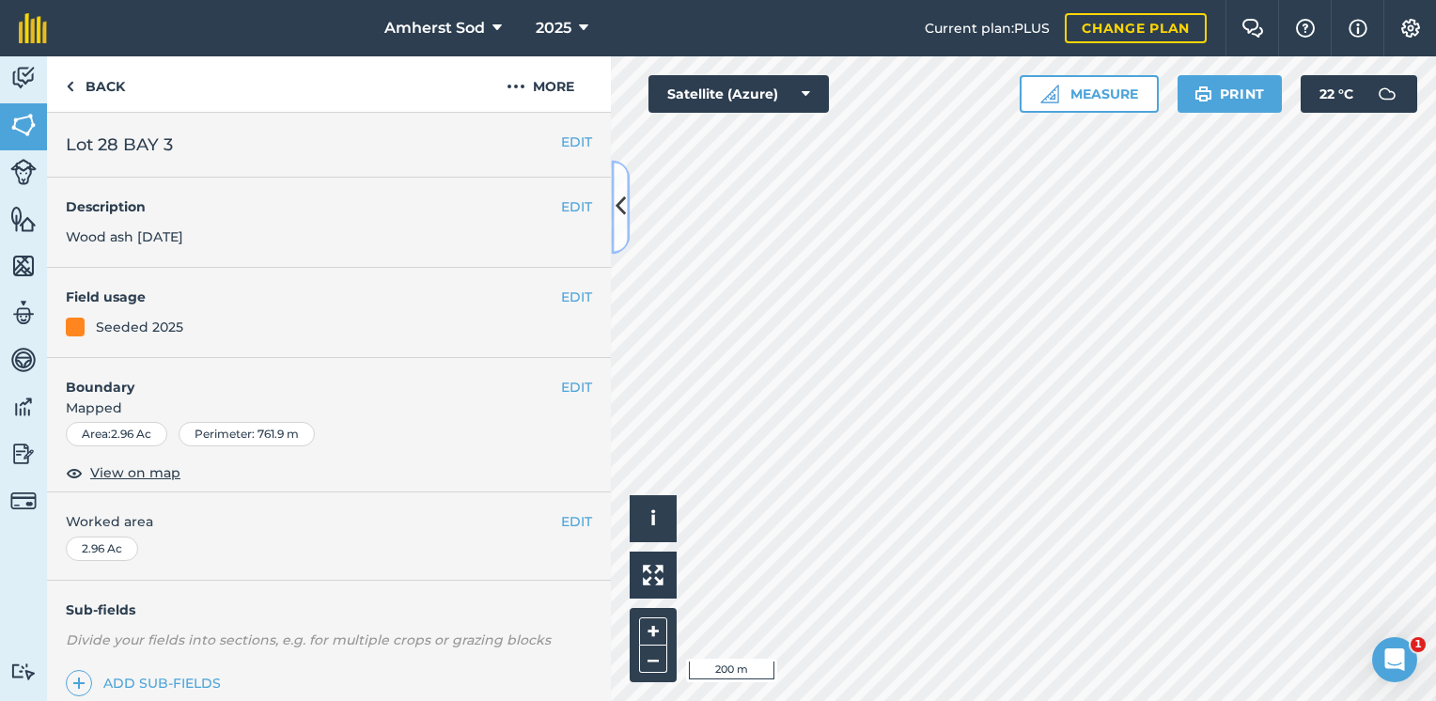
click at [624, 207] on icon at bounding box center [620, 207] width 10 height 33
